Goal: Check status: Verify the current state of an ongoing process or item

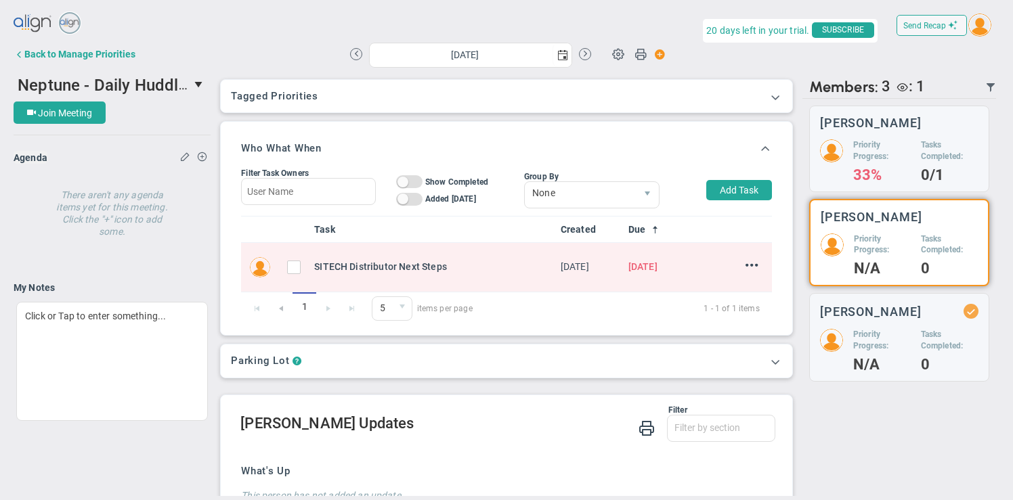
scroll to position [86, 0]
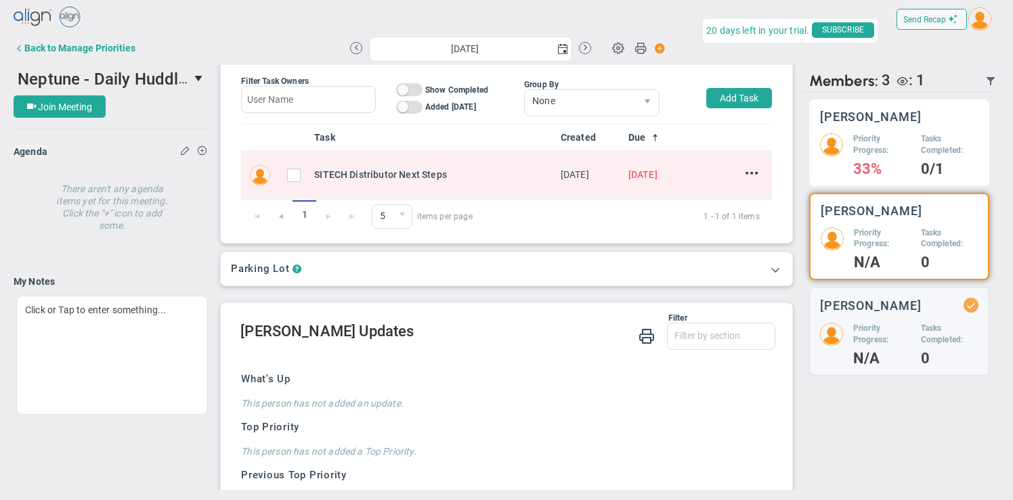
click at [924, 143] on h5 "Tasks Completed:" at bounding box center [950, 144] width 58 height 23
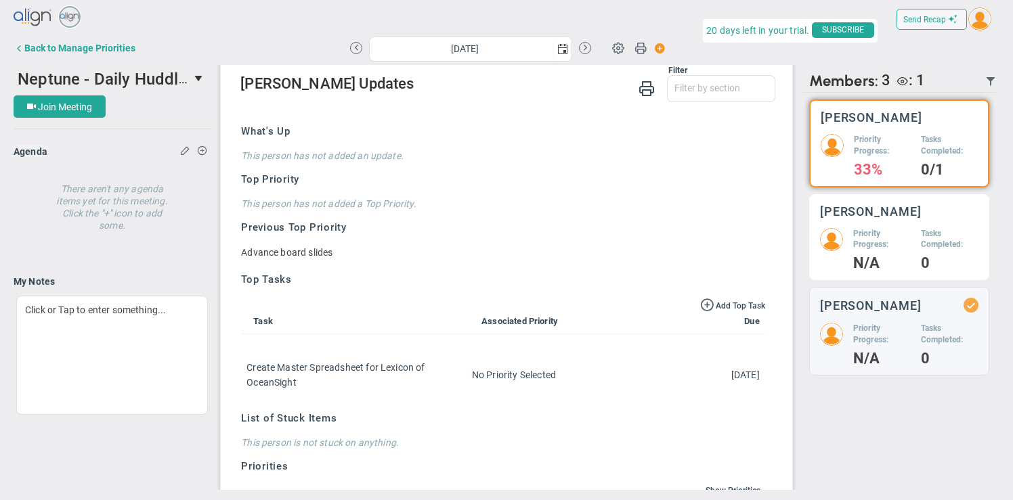
click at [889, 208] on h3 "[PERSON_NAME]" at bounding box center [871, 211] width 102 height 13
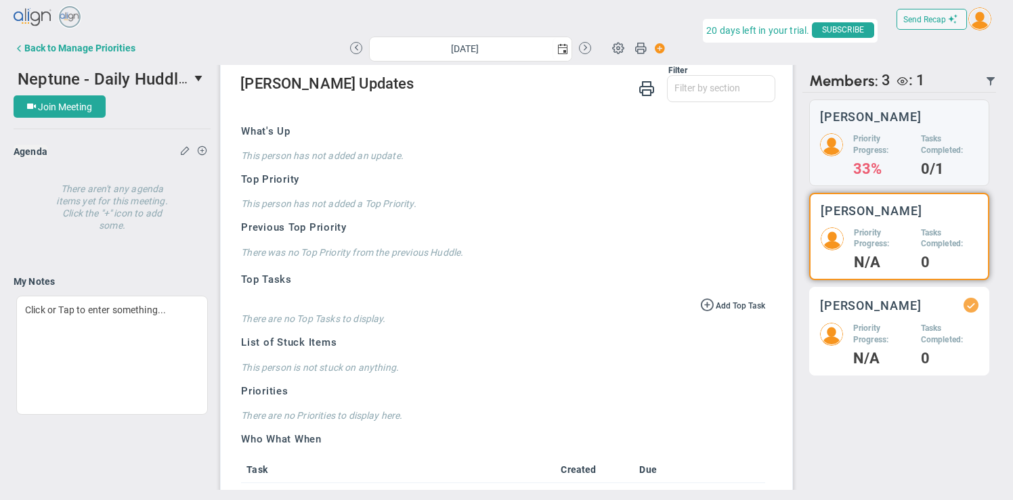
click at [870, 303] on h3 "[PERSON_NAME]" at bounding box center [871, 305] width 102 height 13
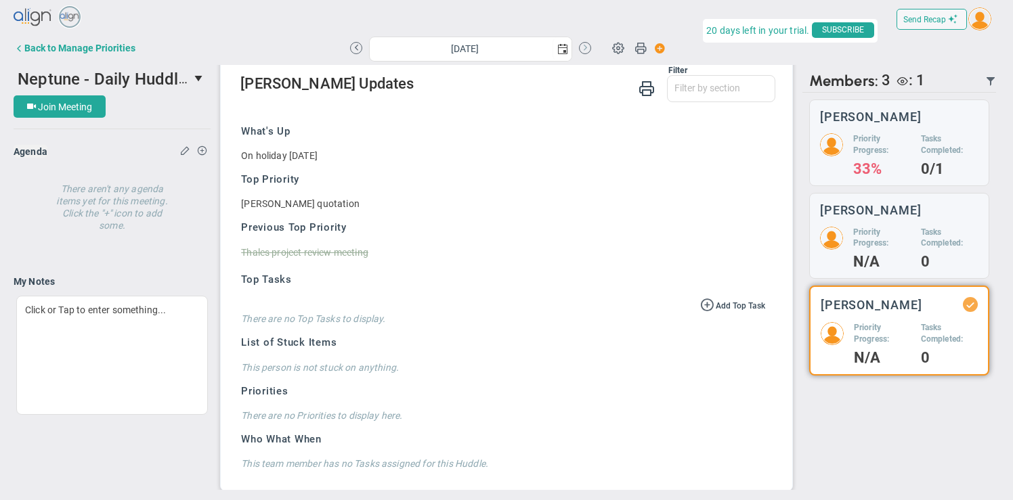
click at [590, 45] on button at bounding box center [585, 48] width 12 height 12
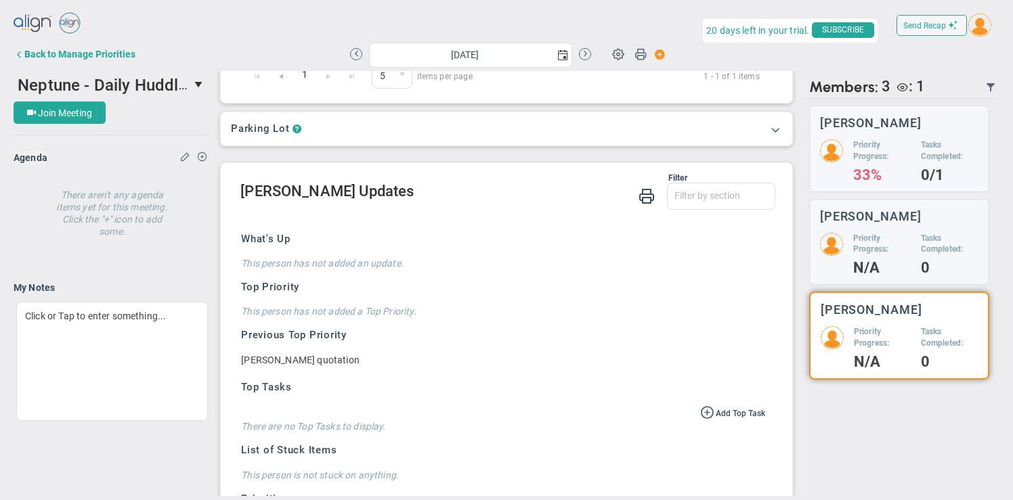
scroll to position [231, 0]
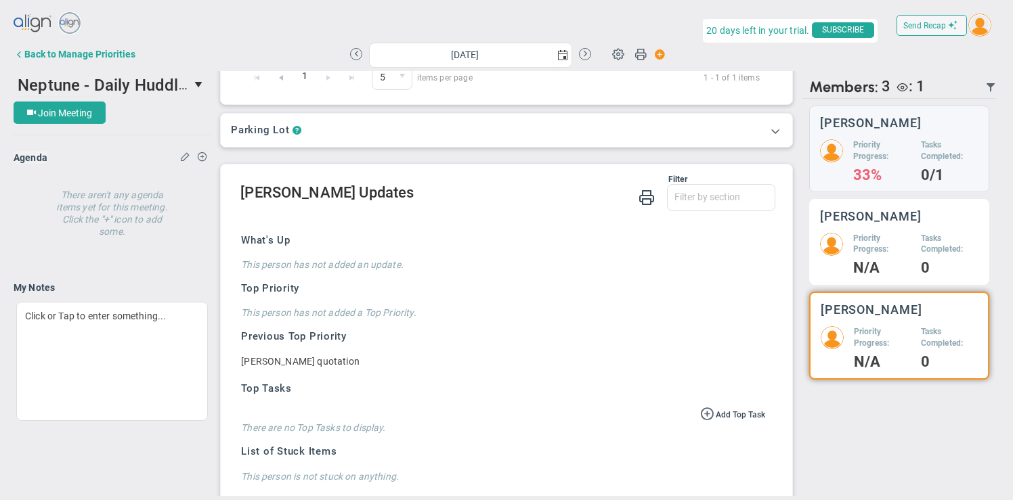
click at [870, 240] on h5 "Priority Progress:" at bounding box center [882, 244] width 58 height 23
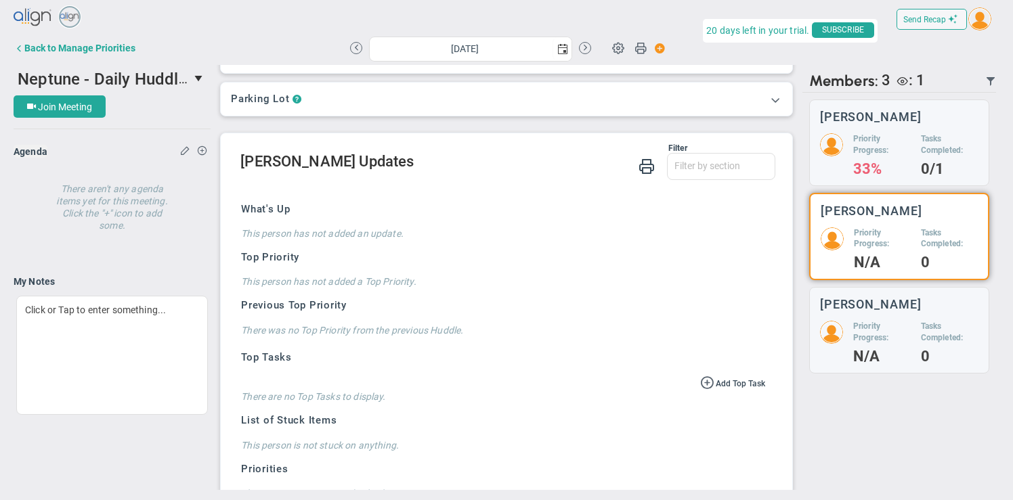
scroll to position [255, 0]
click at [148, 81] on span "Neptune - Daily Huddle" at bounding box center [103, 78] width 170 height 21
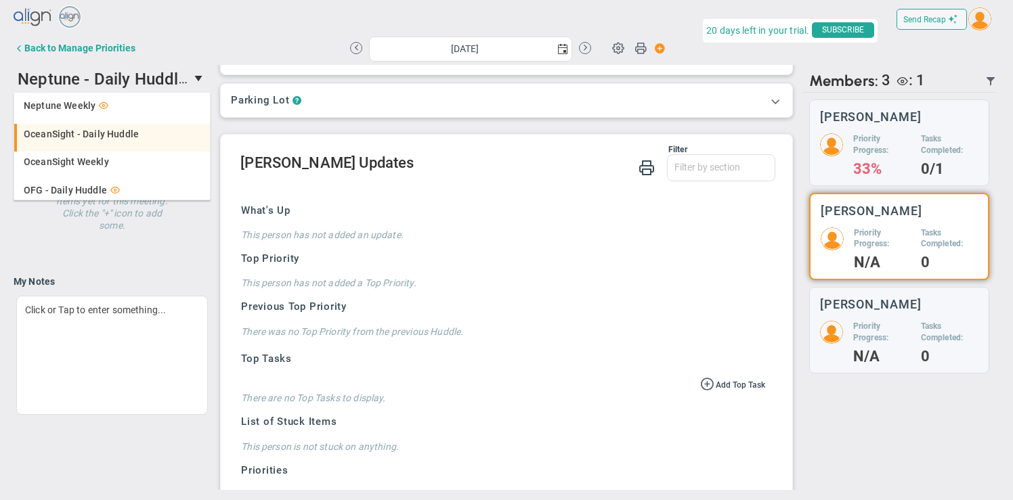
click at [121, 129] on span "OceanSight - Daily Huddle" at bounding box center [81, 133] width 115 height 9
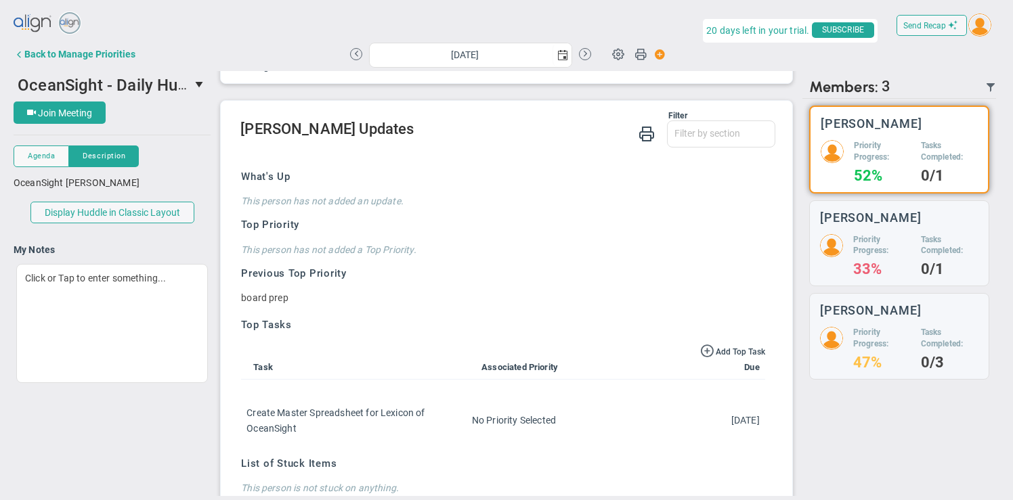
scroll to position [92, 0]
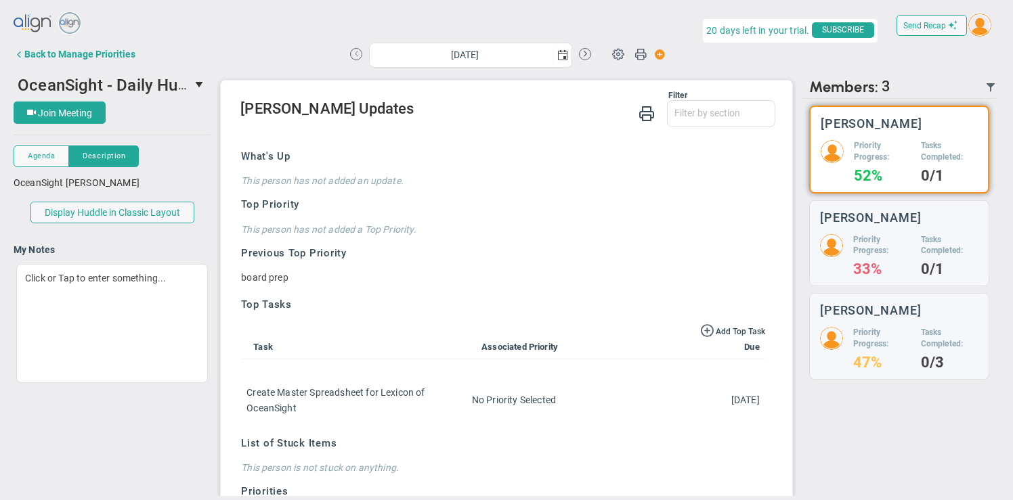
click at [355, 53] on button at bounding box center [356, 54] width 12 height 12
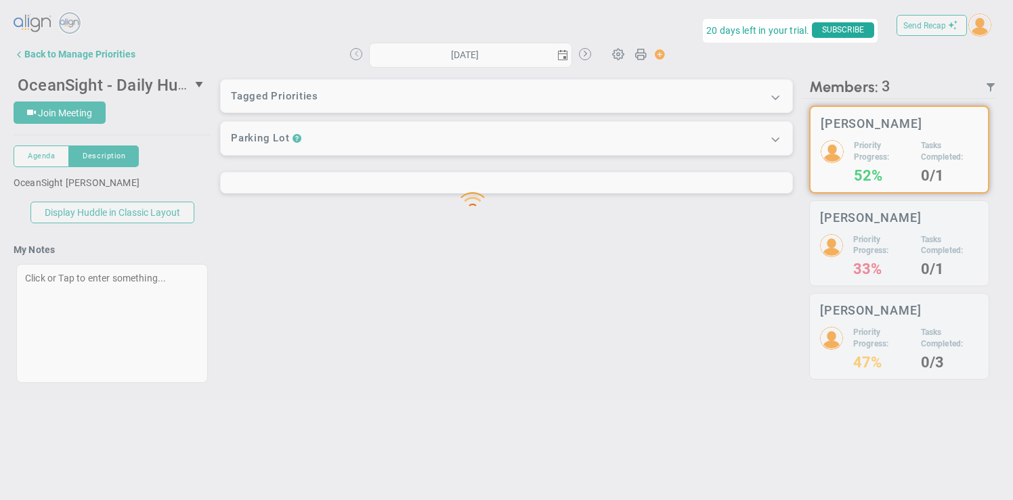
type input "[DATE]"
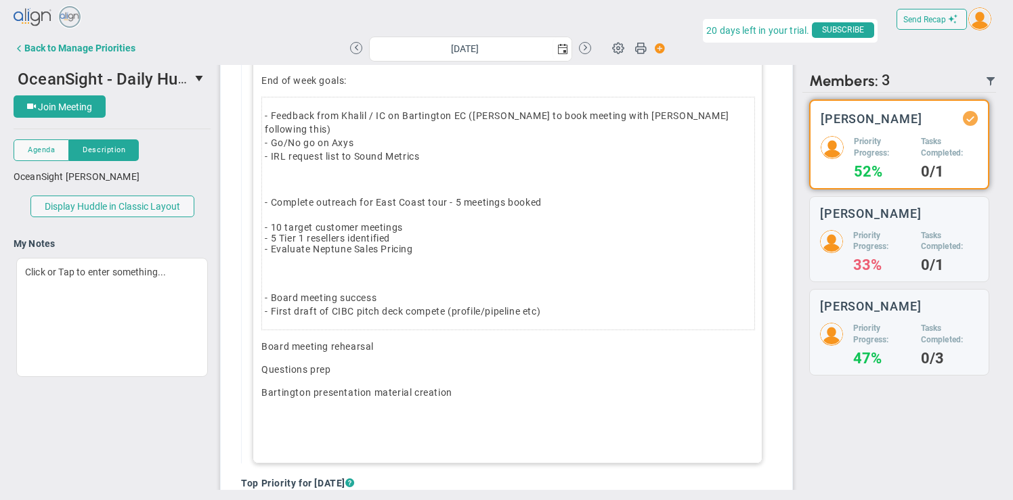
scroll to position [199, 0]
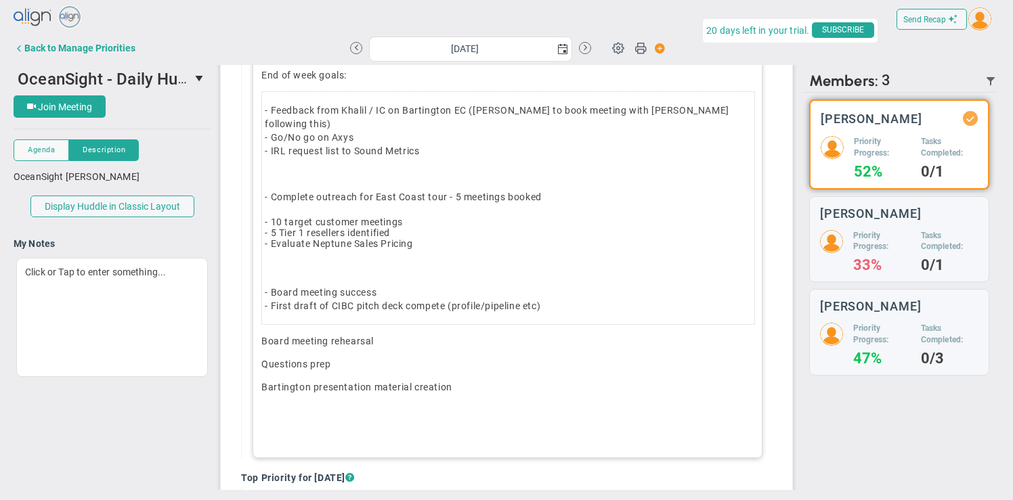
click at [464, 381] on p "Bartington presentation material creation" at bounding box center [507, 388] width 492 height 14
